Goal: Task Accomplishment & Management: Manage account settings

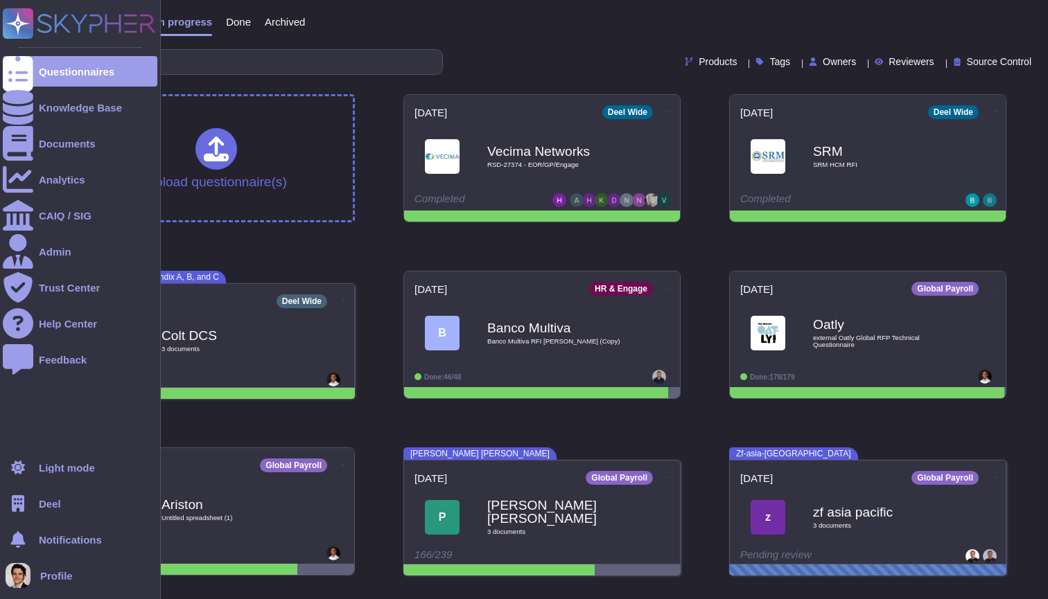
click at [40, 502] on span "Deel" at bounding box center [50, 504] width 22 height 10
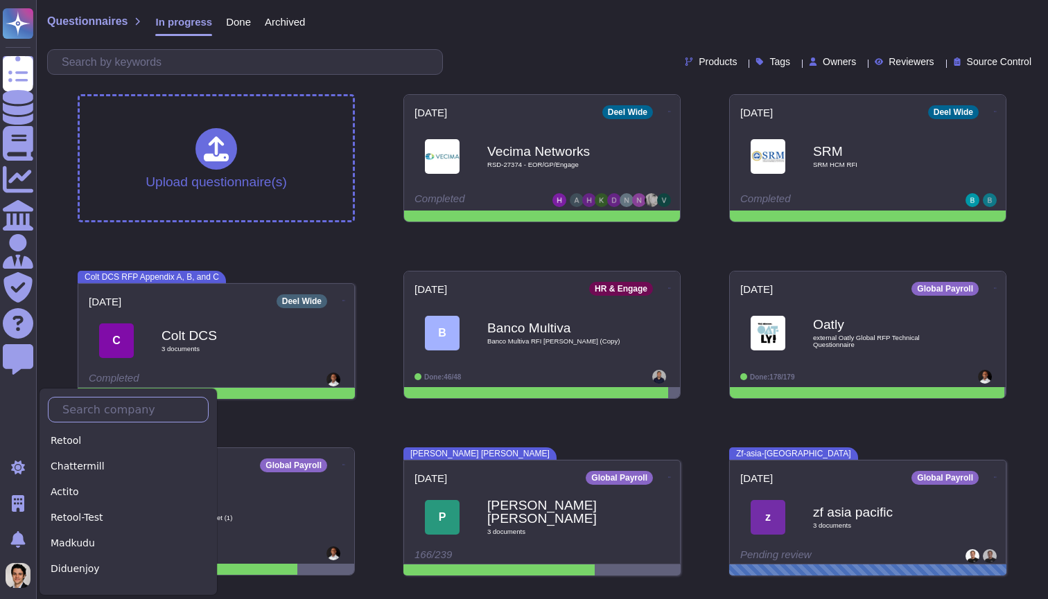
click at [82, 404] on input "text" at bounding box center [131, 410] width 152 height 24
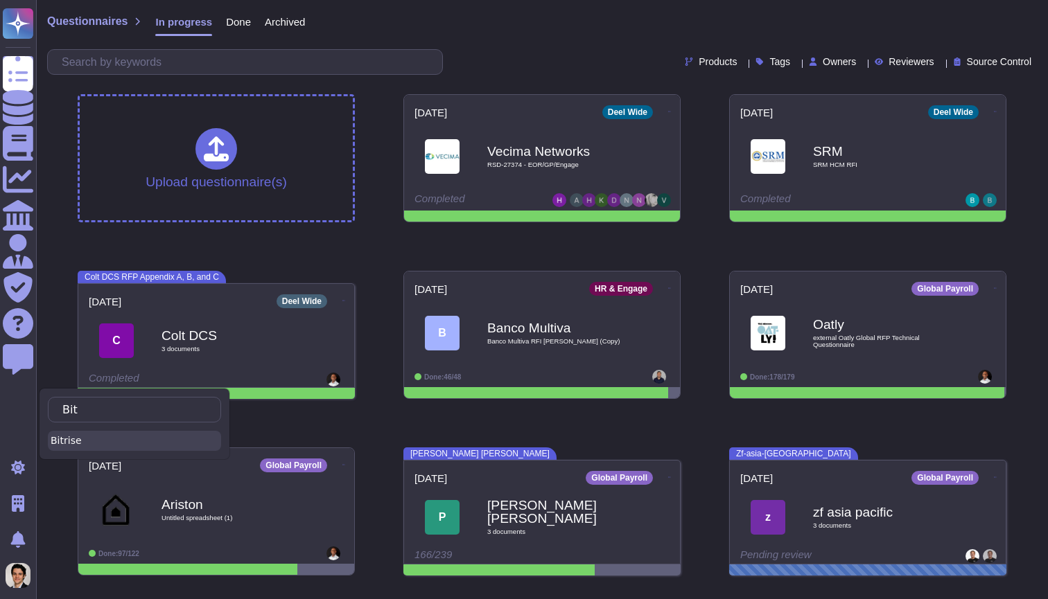
type input "Bit"
click at [72, 441] on div "Bitrise" at bounding box center [134, 441] width 173 height 20
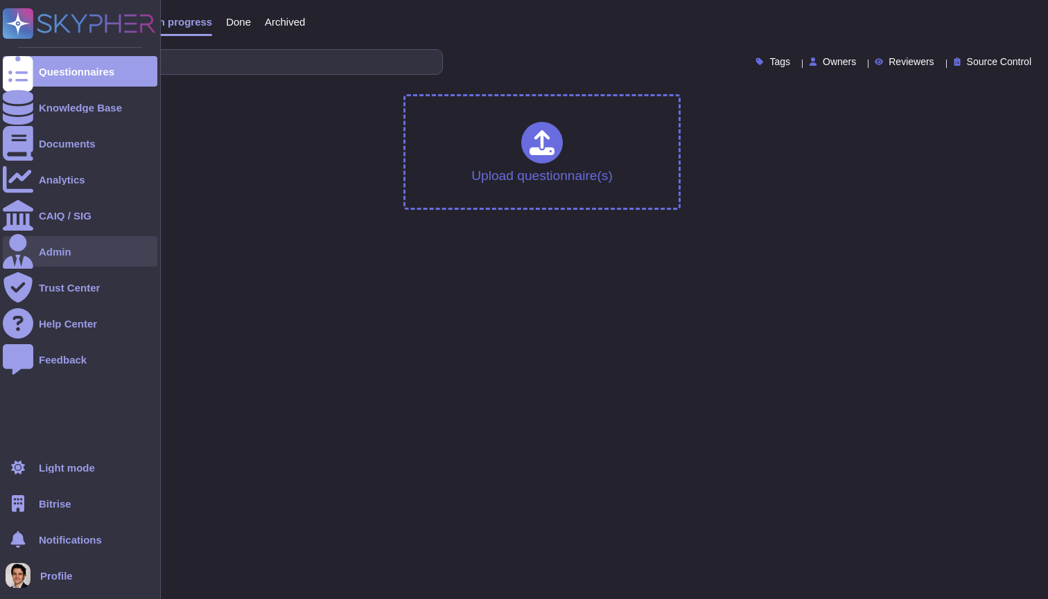
click at [78, 258] on div "Admin" at bounding box center [80, 251] width 155 height 30
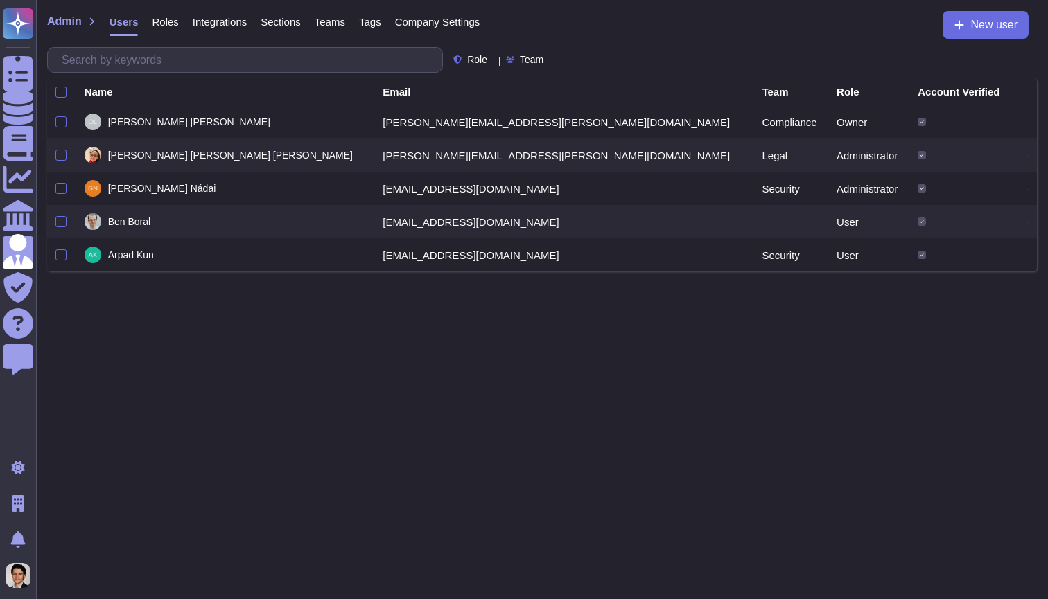
click at [441, 29] on div "Company Settings" at bounding box center [430, 25] width 99 height 28
